Goal: Transaction & Acquisition: Purchase product/service

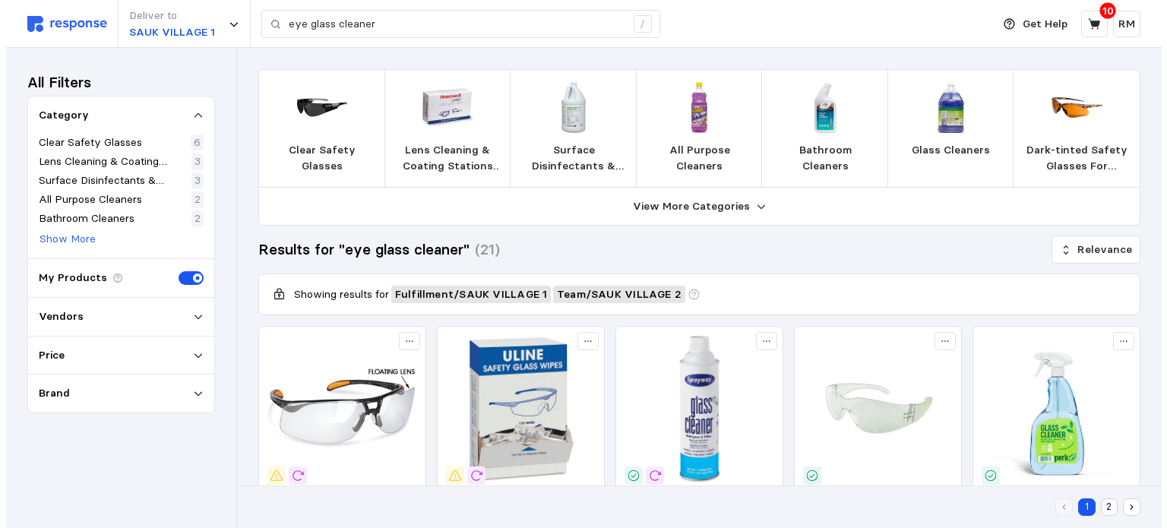
scroll to position [678, 0]
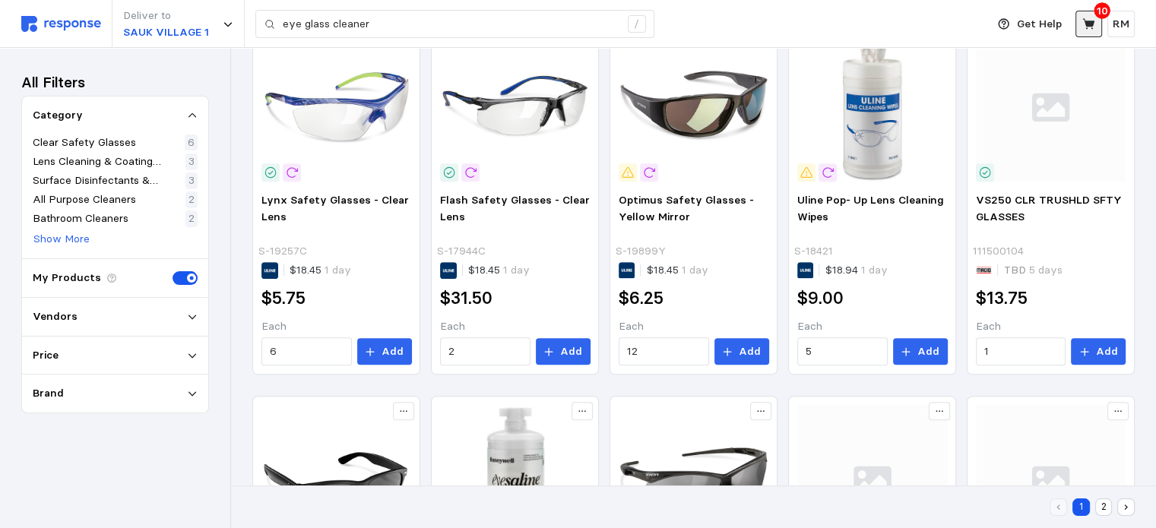
click at [1087, 17] on icon at bounding box center [1089, 24] width 14 height 14
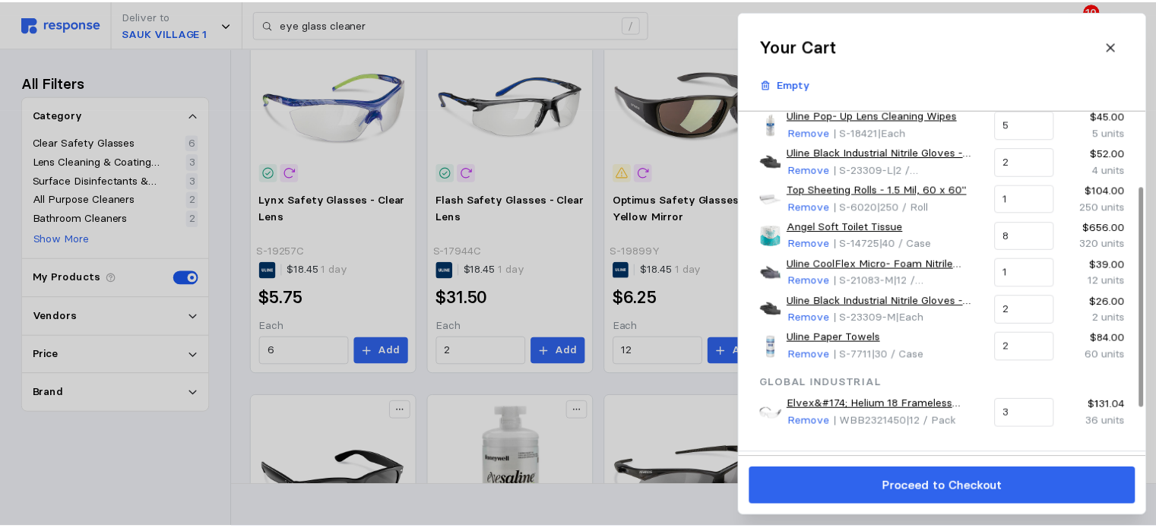
scroll to position [125, 0]
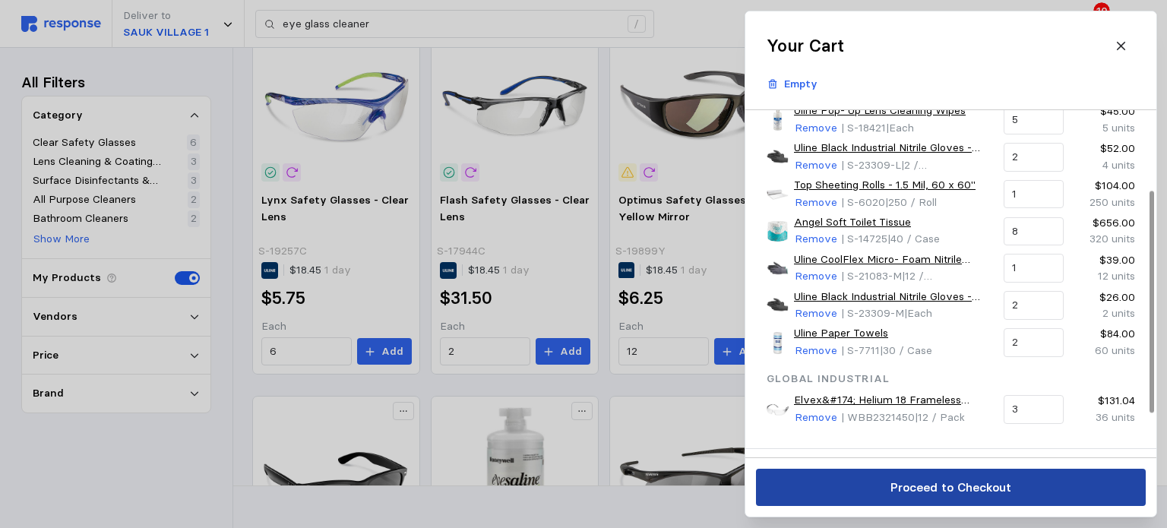
click at [938, 487] on p "Proceed to Checkout" at bounding box center [950, 487] width 121 height 19
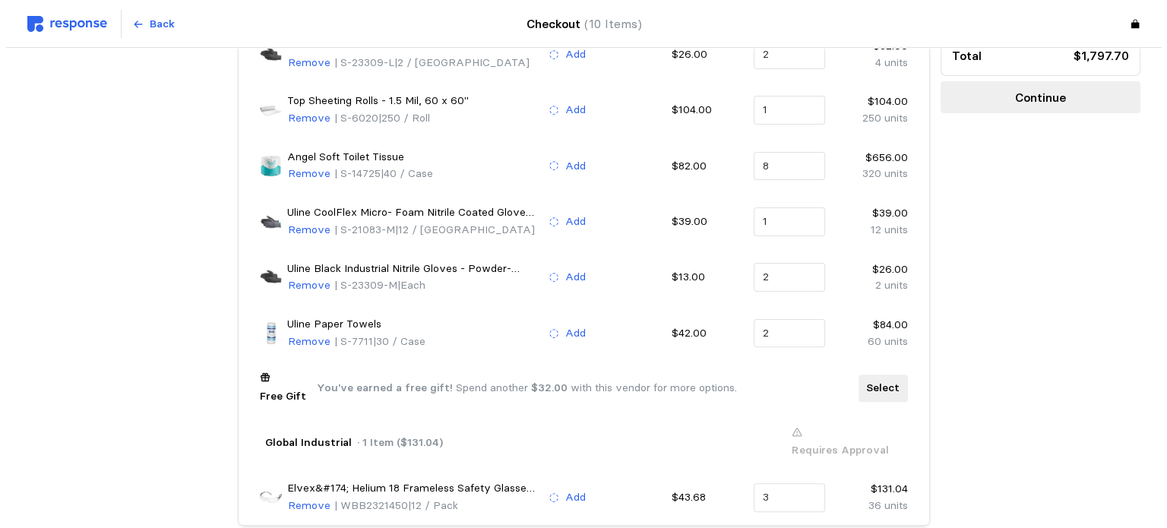
scroll to position [391, 0]
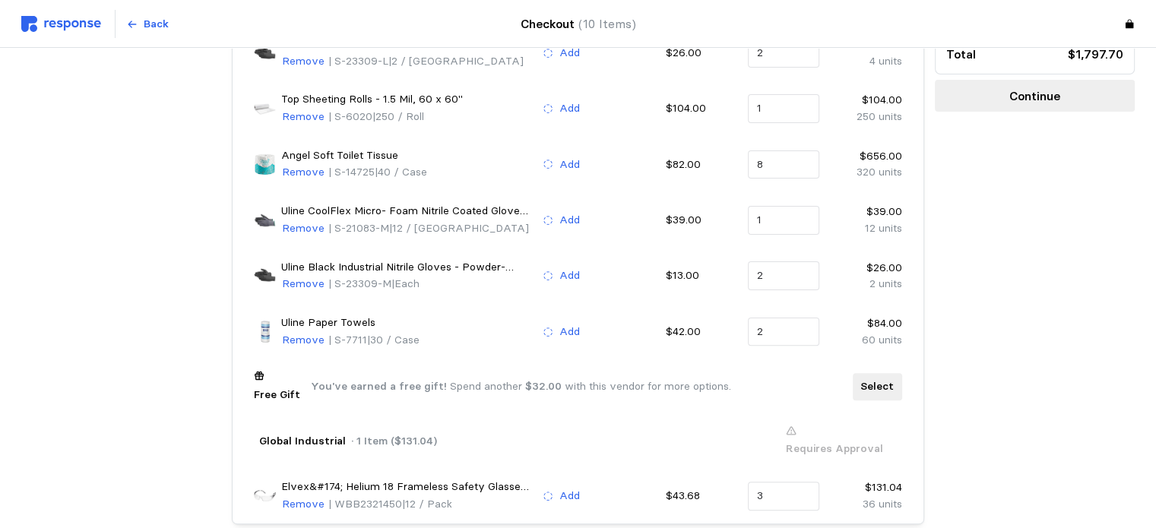
click at [869, 378] on p "Select" at bounding box center [876, 386] width 33 height 17
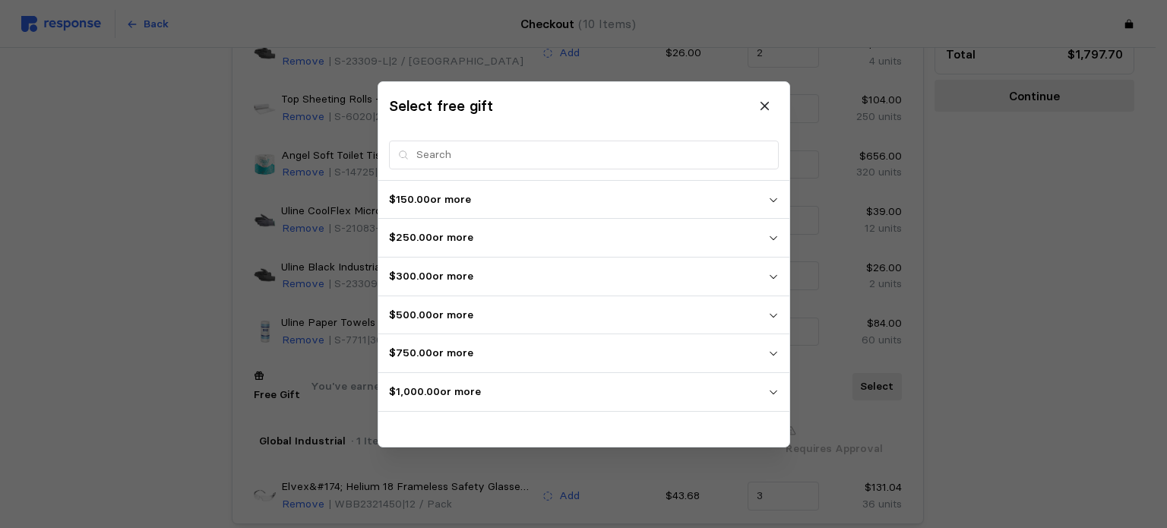
click at [646, 394] on p "$1,000.00 or more" at bounding box center [578, 392] width 379 height 17
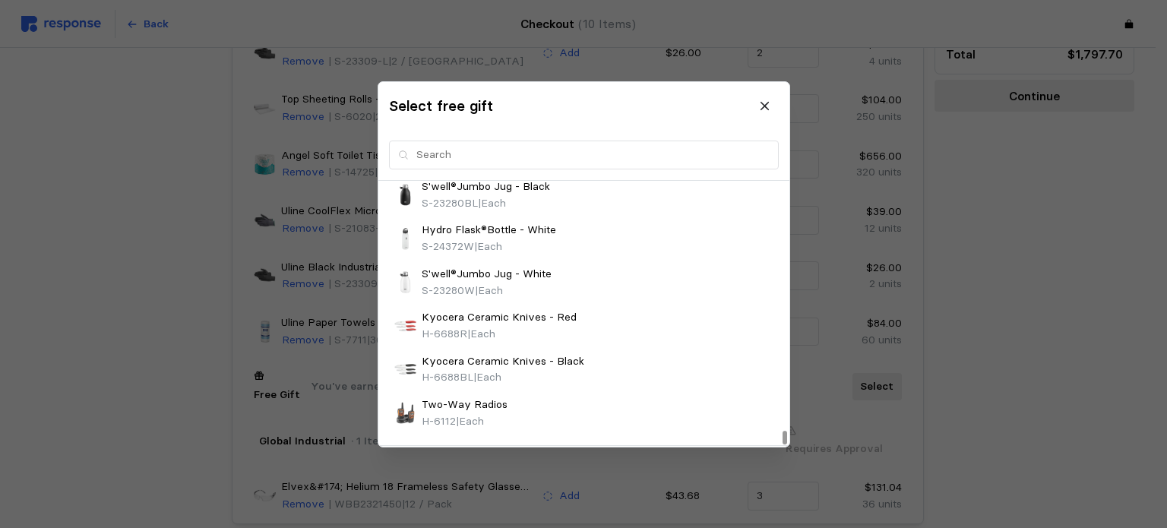
scroll to position [6421, 0]
click at [764, 113] on button at bounding box center [765, 106] width 27 height 27
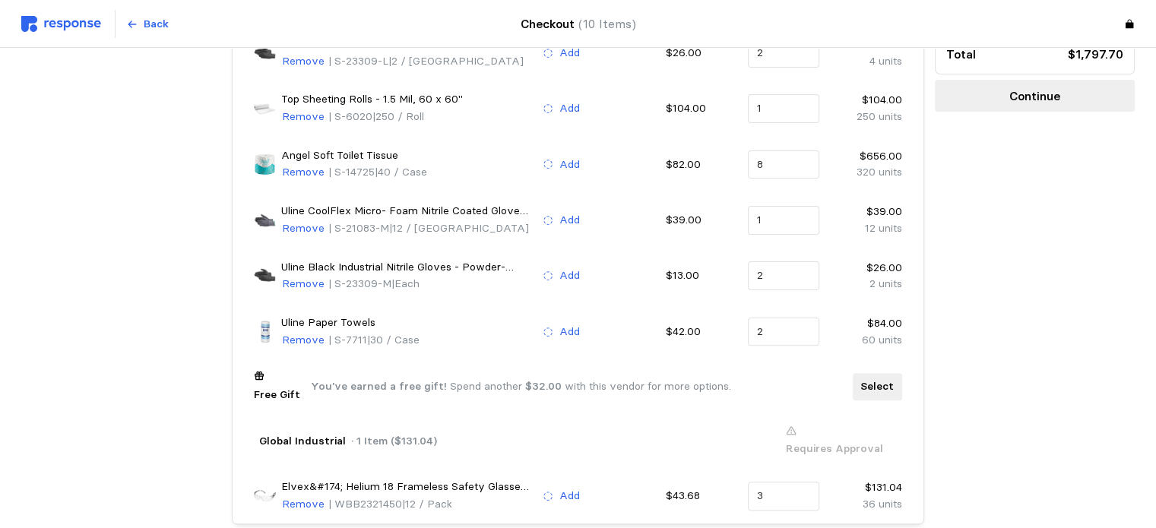
click at [875, 379] on p "Select" at bounding box center [876, 386] width 33 height 17
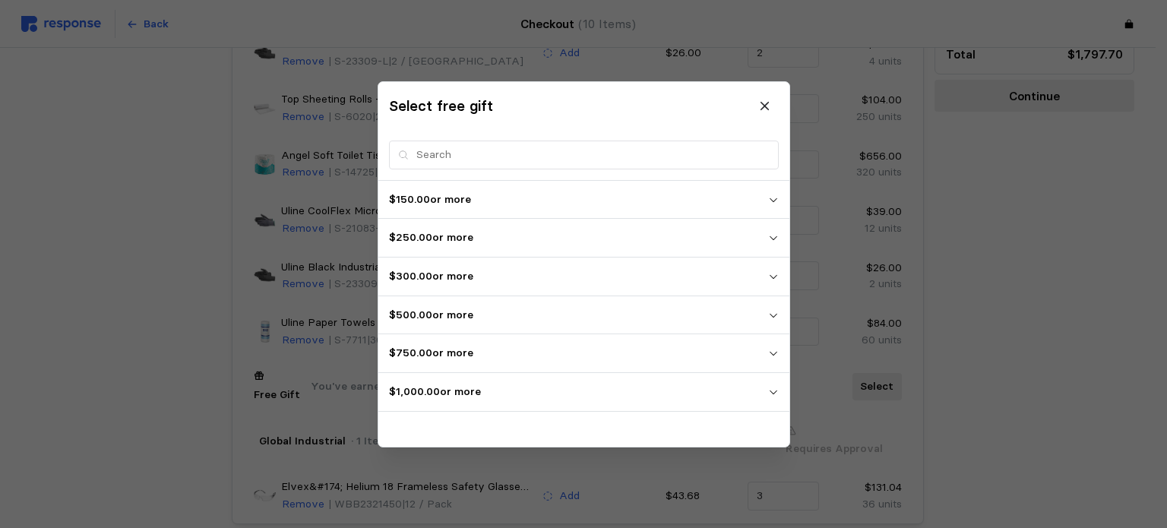
click at [756, 358] on p "$750.00 or more" at bounding box center [578, 353] width 379 height 17
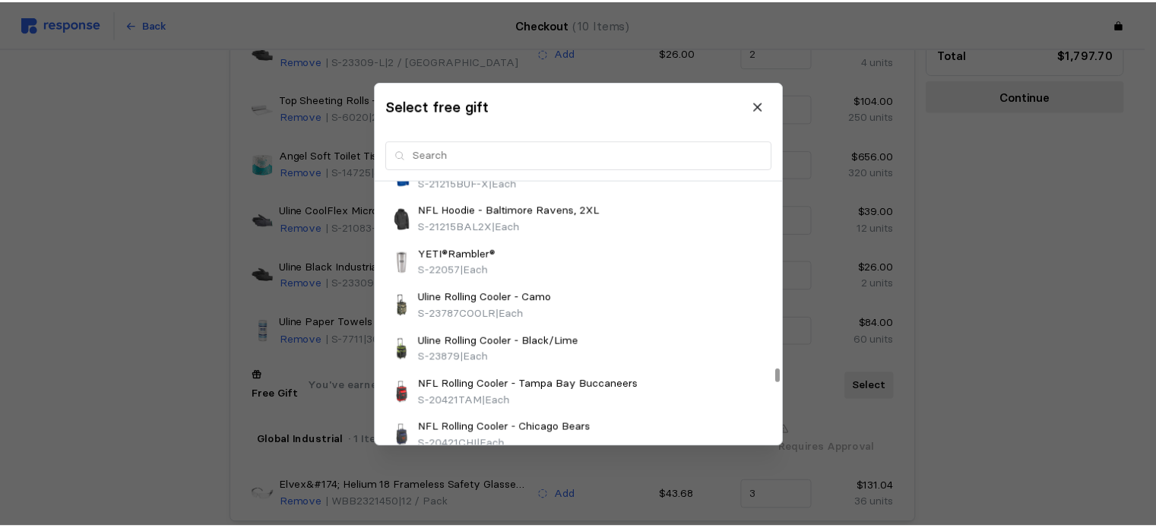
scroll to position [11516, 0]
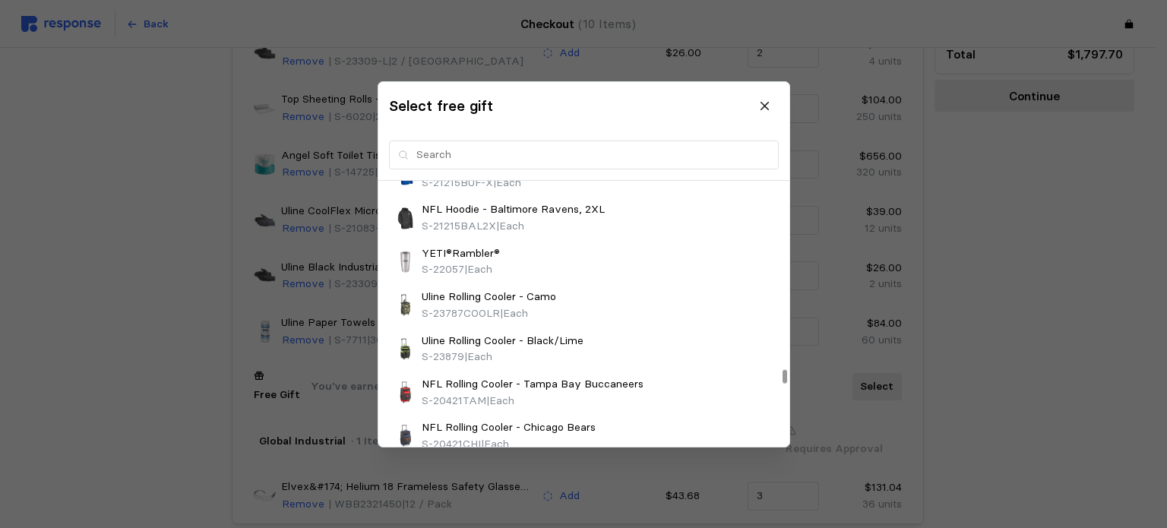
click at [524, 103] on div "Rolling Tool Seat - Red H-7355R | Each" at bounding box center [583, 87] width 379 height 33
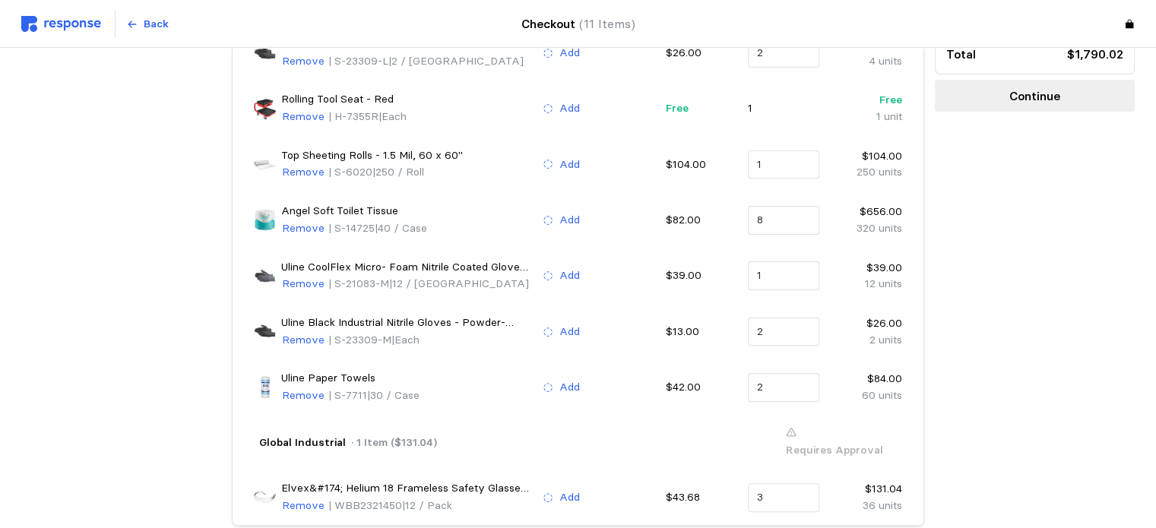
click at [980, 112] on button "Continue" at bounding box center [1035, 96] width 200 height 32
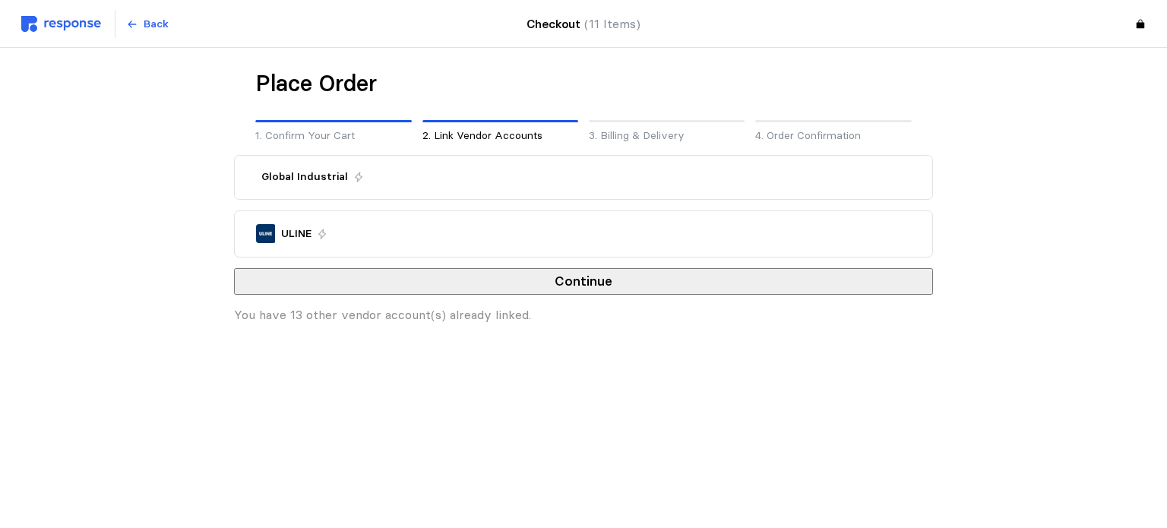
click at [515, 189] on div "Global Industrial" at bounding box center [584, 176] width 666 height 27
click at [256, 177] on div at bounding box center [256, 177] width 0 height 0
click at [312, 247] on div "ULINE" at bounding box center [584, 234] width 666 height 30
click at [568, 301] on div "Global Industrial ULINE Continue You have 13 other vendor account(s) already li…" at bounding box center [583, 239] width 699 height 169
click at [147, 27] on p "Back" at bounding box center [156, 24] width 25 height 17
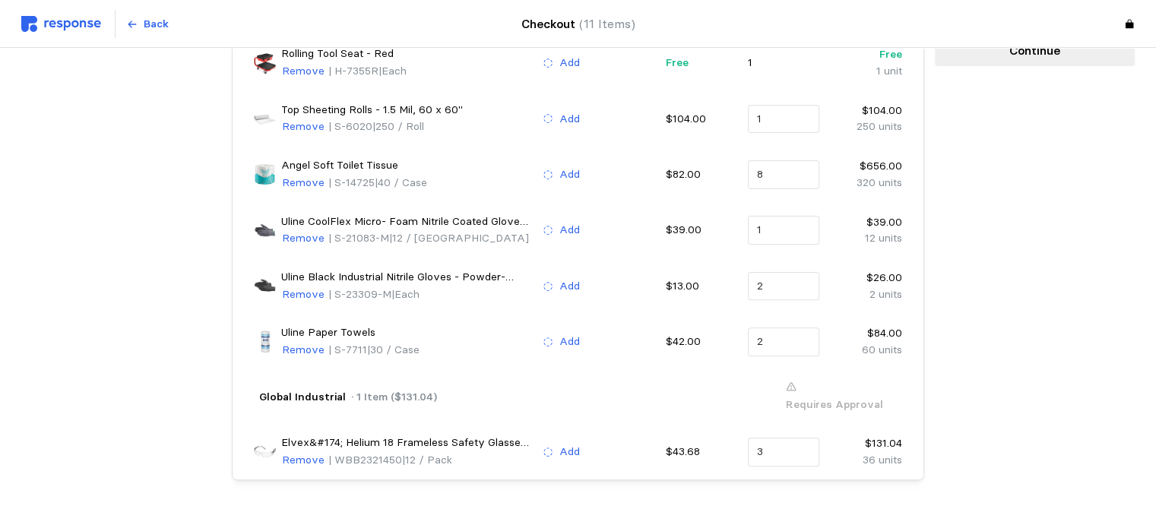
scroll to position [458, 0]
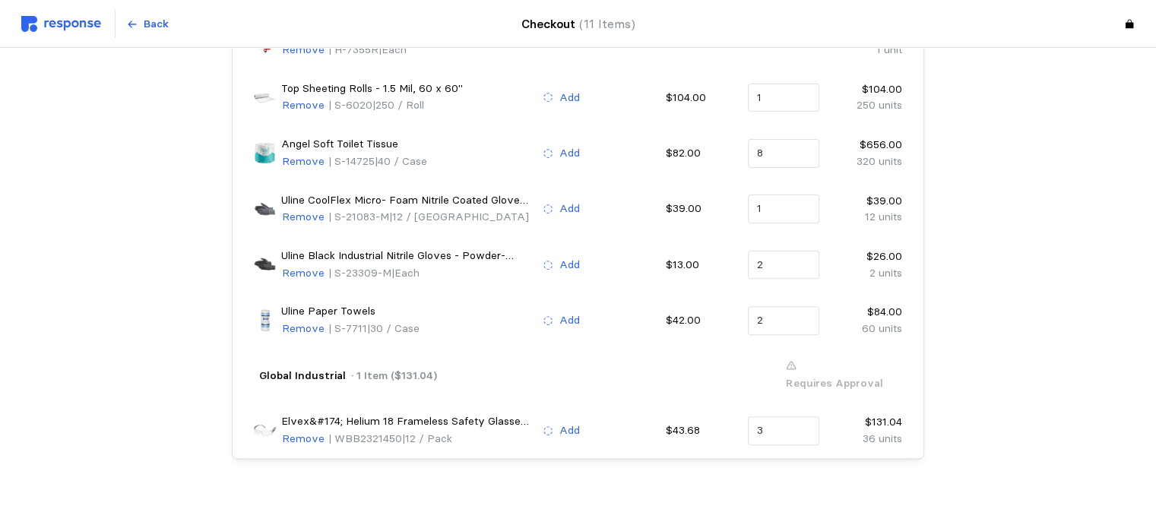
click at [986, 45] on button "Continue" at bounding box center [1035, 29] width 200 height 32
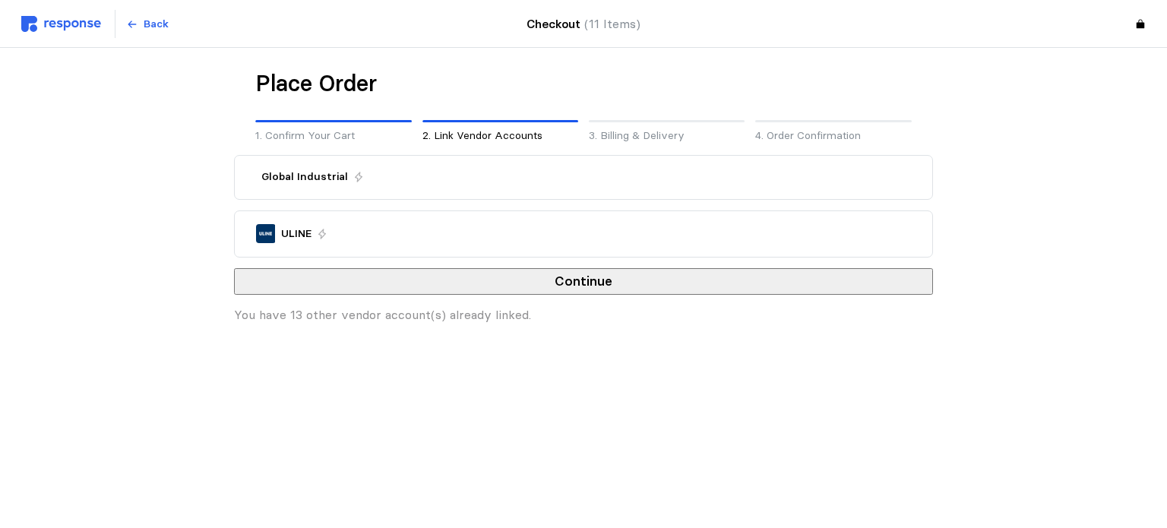
click at [413, 166] on div "Global Industrial" at bounding box center [584, 176] width 666 height 27
click at [415, 157] on div "Global Industrial" at bounding box center [584, 177] width 698 height 43
click at [419, 170] on div "Global Industrial" at bounding box center [583, 177] width 655 height 17
click at [666, 299] on div "Global Industrial ULINE Continue You have 13 other vendor account(s) already li…" at bounding box center [583, 239] width 699 height 169
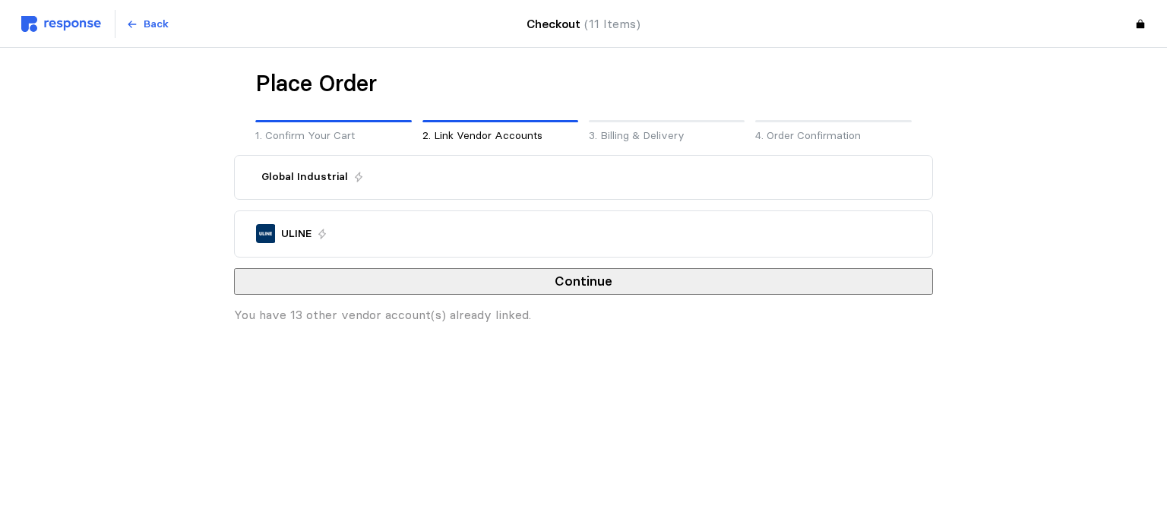
click at [323, 233] on icon at bounding box center [322, 234] width 8 height 11
click at [429, 194] on div "Global Industrial" at bounding box center [584, 177] width 698 height 43
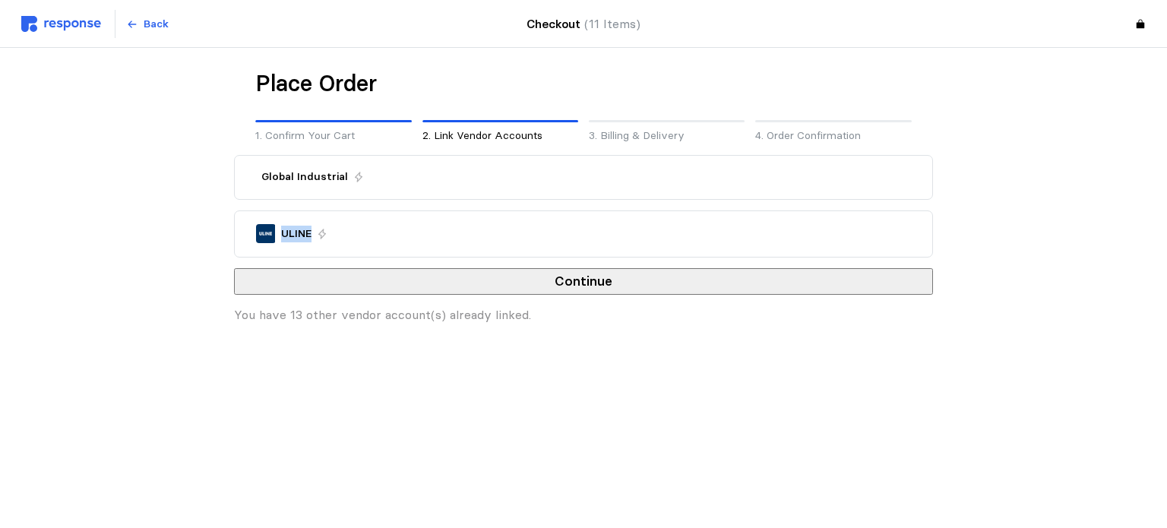
click at [429, 197] on div "Global Industrial" at bounding box center [584, 177] width 698 height 43
click at [428, 249] on div "ULINE" at bounding box center [584, 234] width 666 height 30
click at [141, 21] on button "Back" at bounding box center [147, 24] width 59 height 29
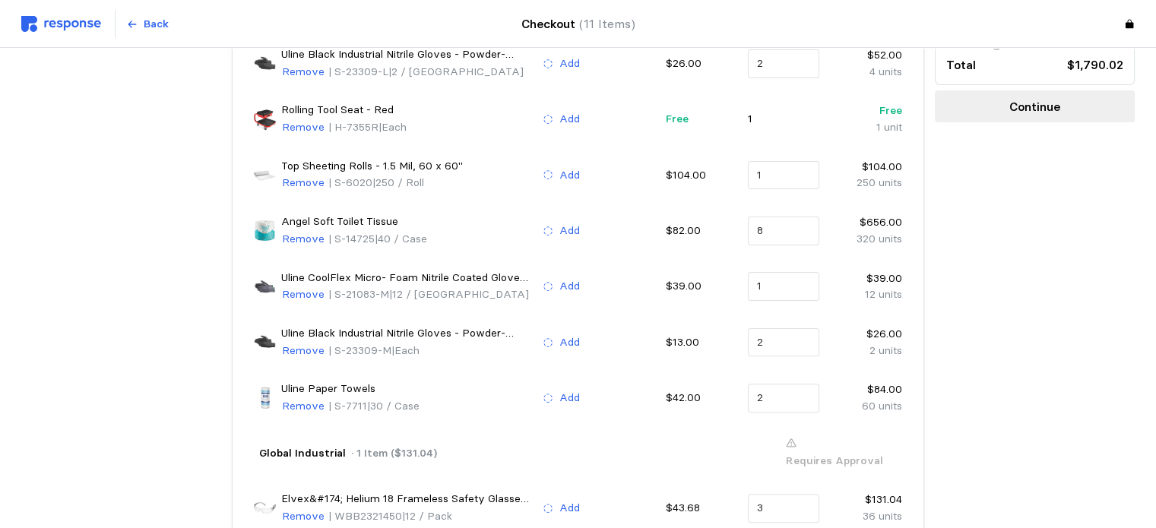
scroll to position [458, 0]
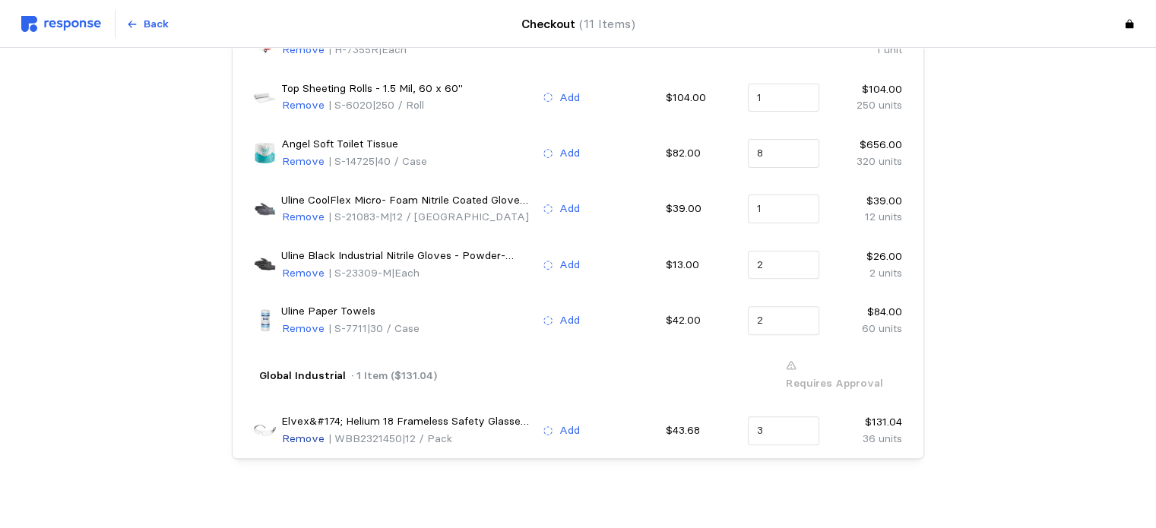
click at [299, 431] on p "Remove" at bounding box center [303, 439] width 43 height 17
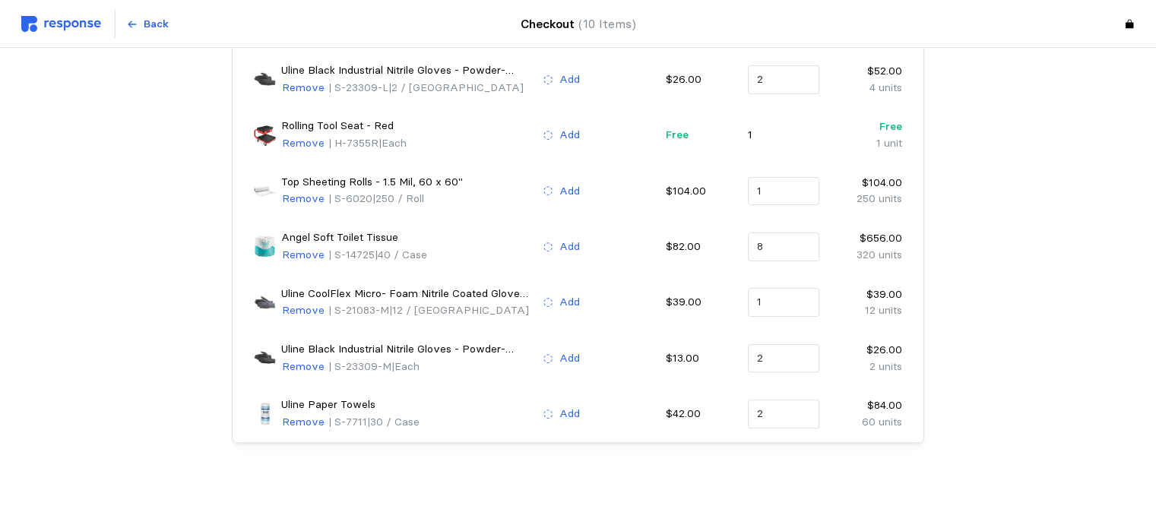
scroll to position [356, 0]
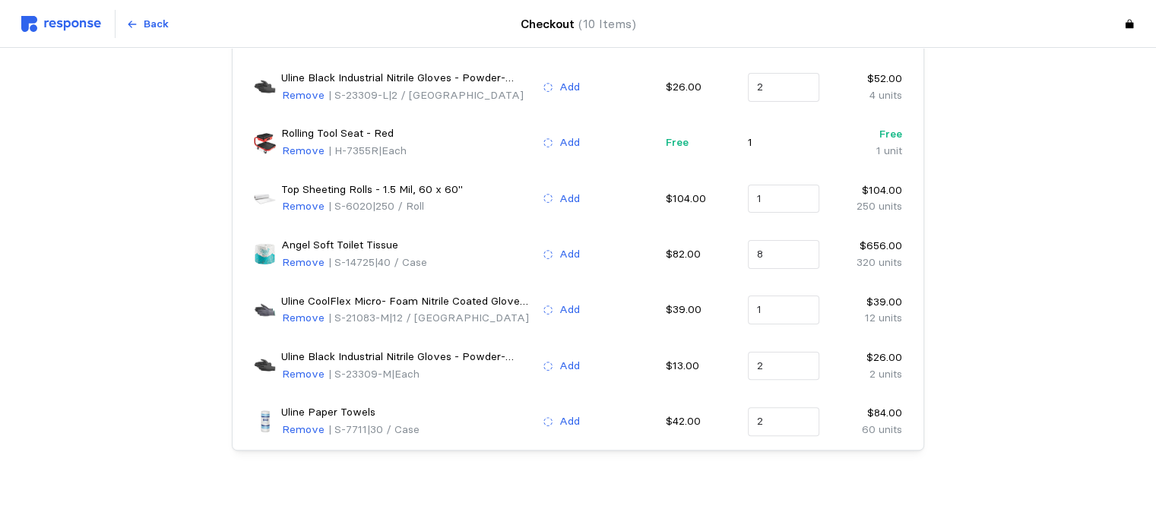
click at [1016, 28] on p "Continue" at bounding box center [1034, 18] width 51 height 19
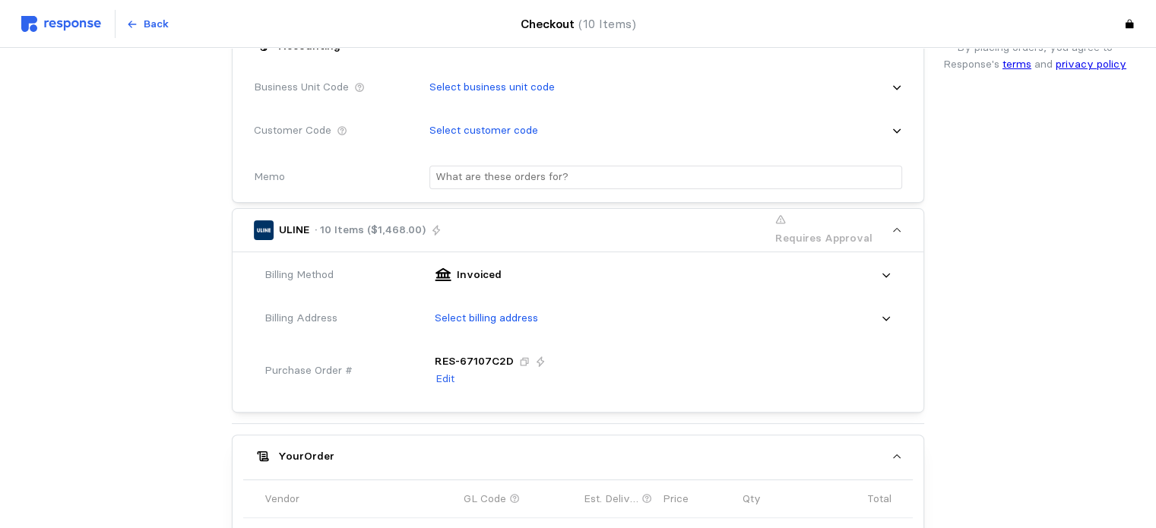
click at [687, 332] on div "Select billing address" at bounding box center [657, 318] width 467 height 38
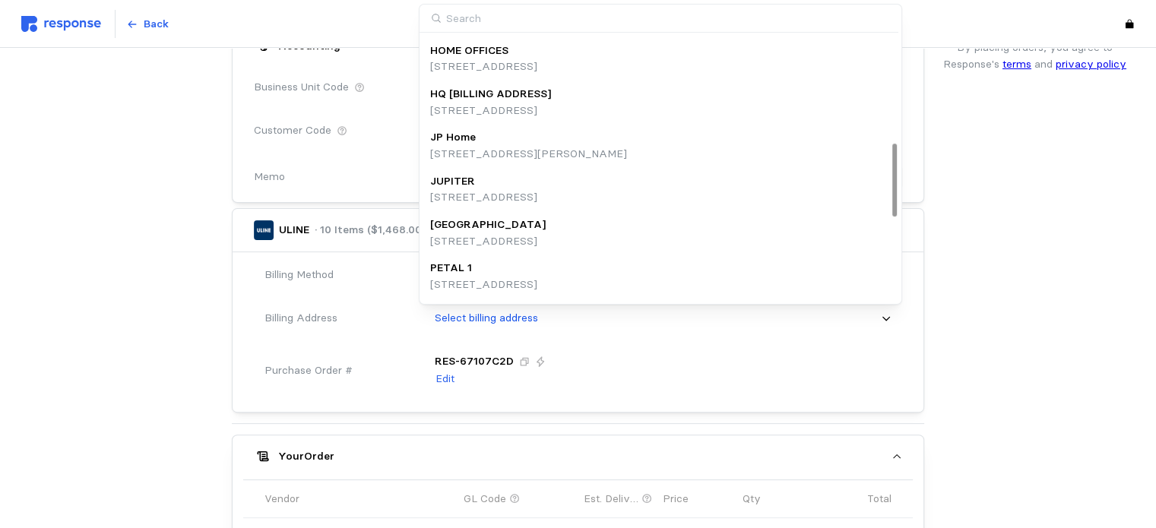
scroll to position [381, 0]
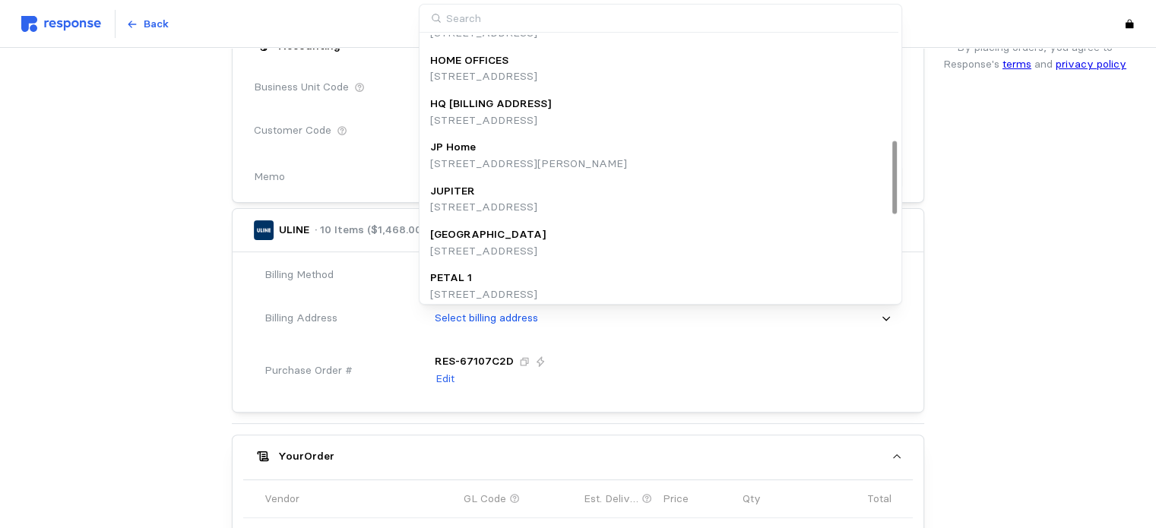
click at [551, 98] on div "HQ [BILLING ADDRESS]" at bounding box center [490, 104] width 121 height 17
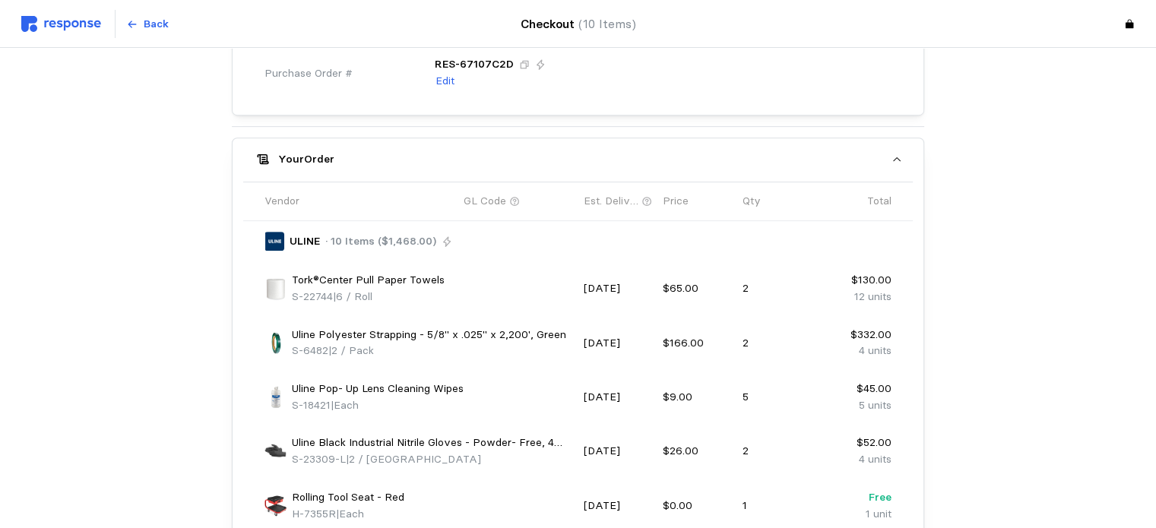
scroll to position [670, 0]
